Goal: Information Seeking & Learning: Check status

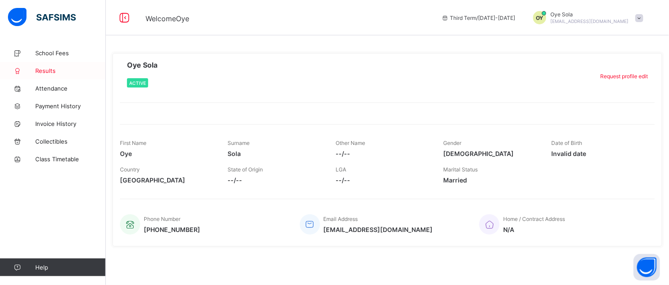
click at [41, 69] on span "Results" at bounding box center [70, 70] width 71 height 7
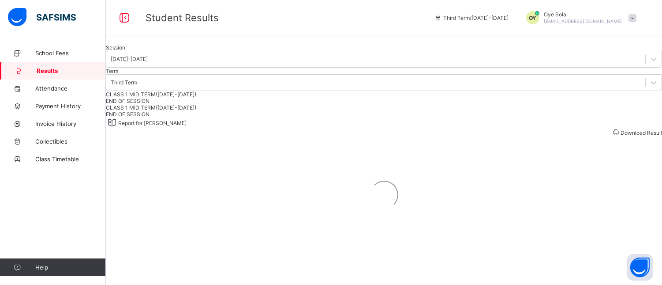
scroll to position [189, 0]
click at [150, 104] on span "END OF SESSION" at bounding box center [128, 101] width 44 height 7
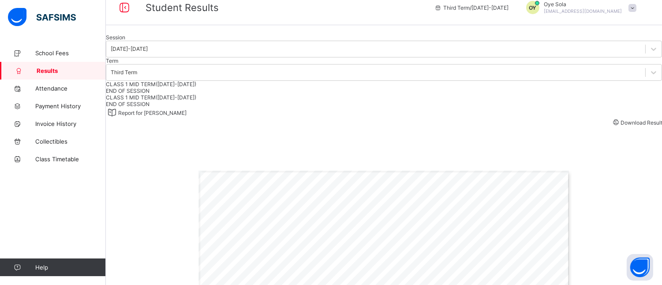
scroll to position [10, 0]
click at [168, 34] on div at bounding box center [384, 34] width 556 height 0
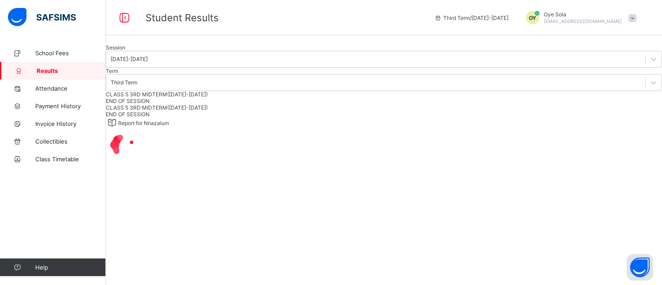
scroll to position [150, 0]
click at [150, 104] on span "END OF SESSION" at bounding box center [128, 101] width 44 height 7
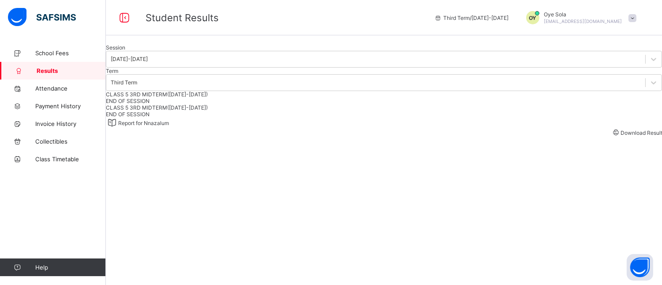
click at [150, 104] on span "END OF SESSION" at bounding box center [128, 101] width 44 height 7
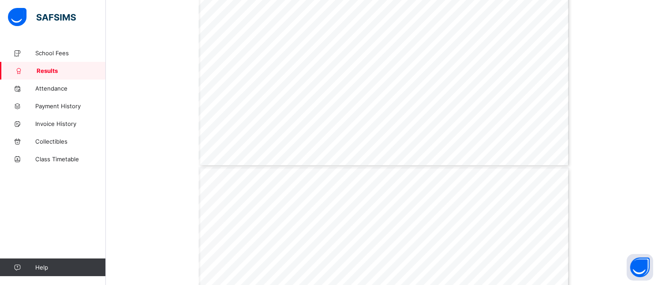
scroll to position [277, 0]
